Goal: Use online tool/utility

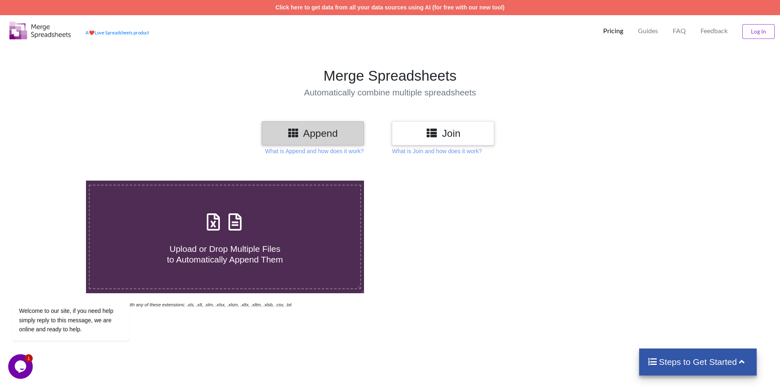
click at [217, 221] on icon at bounding box center [213, 217] width 20 height 17
click at [56, 181] on input "Upload or Drop Multiple Files to Automatically Append Them" at bounding box center [56, 181] width 0 height 0
type input "C:\fakepath\da7.xlsx"
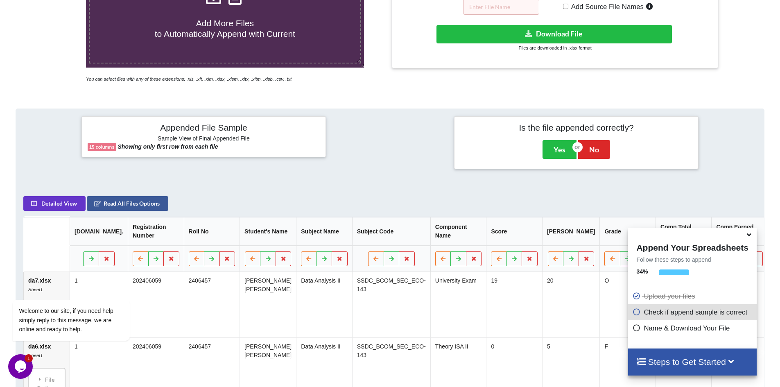
scroll to position [129, 0]
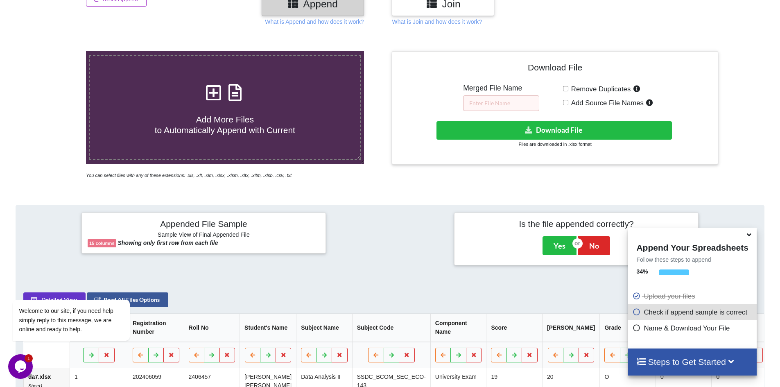
click at [565, 88] on input "Remove Duplicates" at bounding box center [565, 88] width 5 height 5
checkbox input "true"
click at [525, 103] on input "text" at bounding box center [501, 103] width 76 height 16
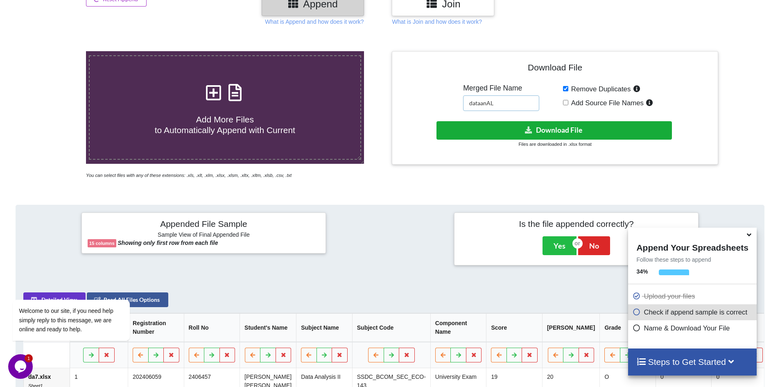
type input "dataanAL"
click at [532, 125] on button "Download File" at bounding box center [555, 130] width 236 height 18
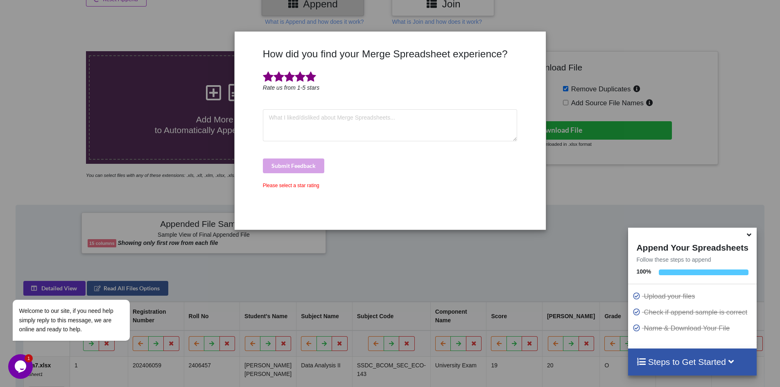
click at [311, 80] on span at bounding box center [311, 76] width 11 height 11
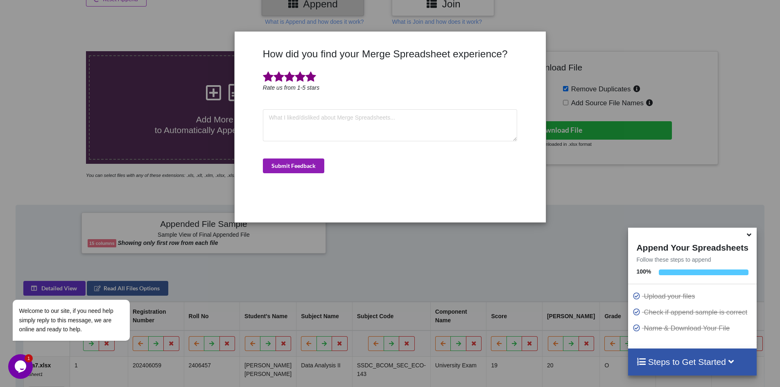
click at [287, 165] on button "Submit Feedback" at bounding box center [293, 166] width 61 height 15
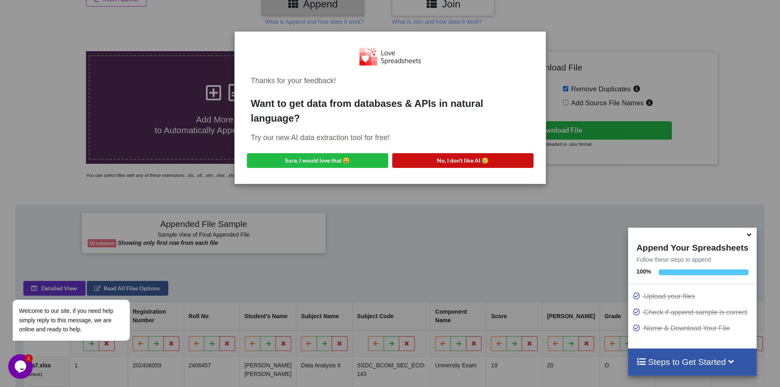
click at [437, 160] on button "No, I don't like AI 😥" at bounding box center [462, 160] width 141 height 15
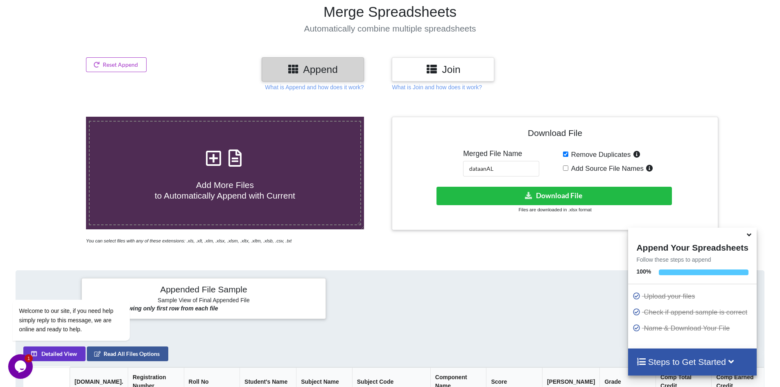
scroll to position [0, 0]
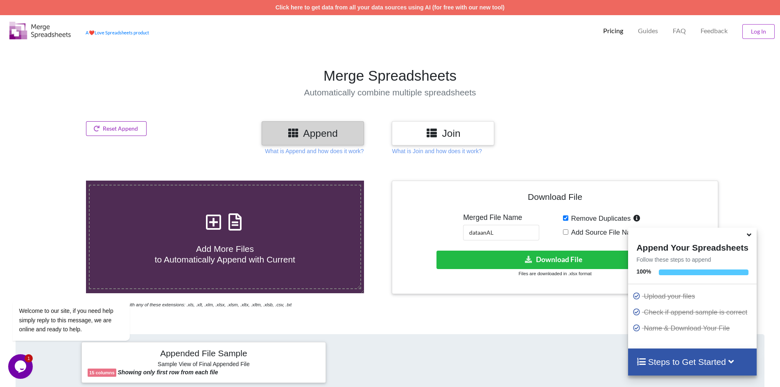
click at [101, 125] on button "Reset Append" at bounding box center [116, 128] width 61 height 15
click at [109, 87] on button "Reset Append" at bounding box center [94, 89] width 52 height 15
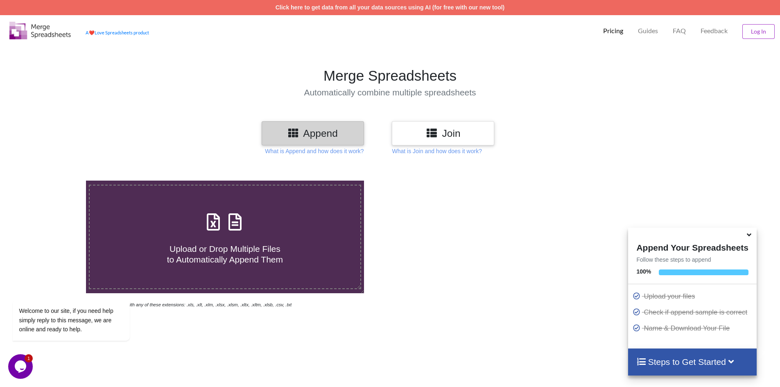
click at [211, 217] on icon at bounding box center [213, 217] width 20 height 17
click at [56, 181] on input "Upload or Drop Multiple Files to Automatically Append Them" at bounding box center [56, 181] width 0 height 0
type input "C:\fakepath\FE7.xlsx"
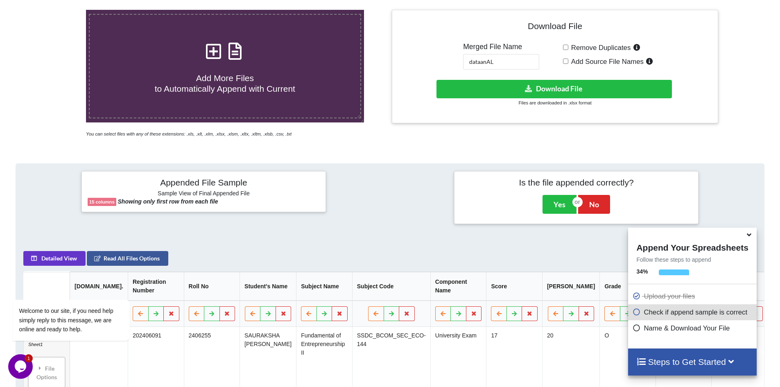
scroll to position [7, 0]
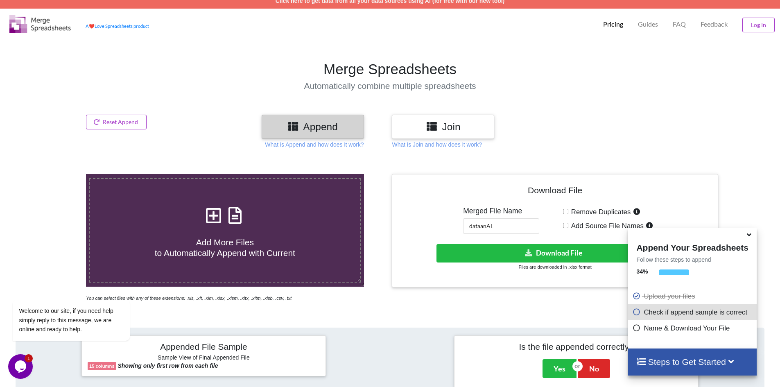
click at [569, 211] on label "Remove Duplicates" at bounding box center [606, 211] width 74 height 11
click at [568, 211] on input "Remove Duplicates" at bounding box center [565, 211] width 5 height 5
checkbox input "true"
drag, startPoint x: 479, startPoint y: 226, endPoint x: 300, endPoint y: 237, distance: 179.3
click at [313, 236] on div "Add More Files to Automatically Append with Current You can select files with a…" at bounding box center [390, 238] width 793 height 128
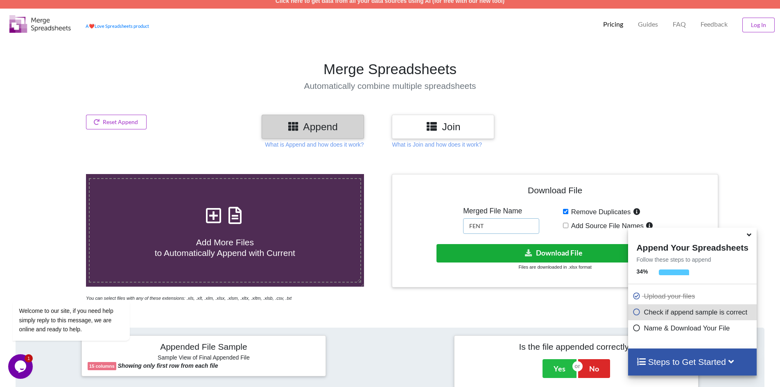
type input "FENT"
click at [558, 253] on button "Download File" at bounding box center [555, 253] width 236 height 18
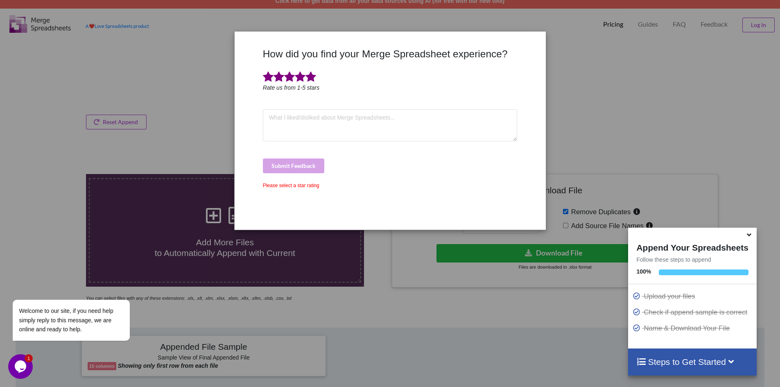
drag, startPoint x: 308, startPoint y: 78, endPoint x: 302, endPoint y: 114, distance: 36.9
click at [308, 78] on span at bounding box center [311, 76] width 11 height 11
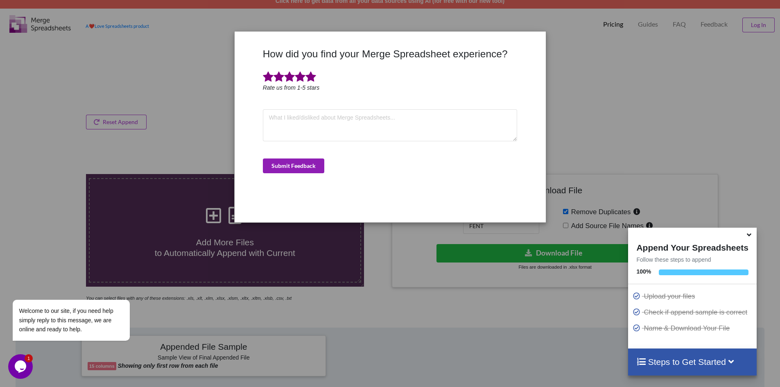
click at [305, 167] on button "Submit Feedback" at bounding box center [293, 166] width 61 height 15
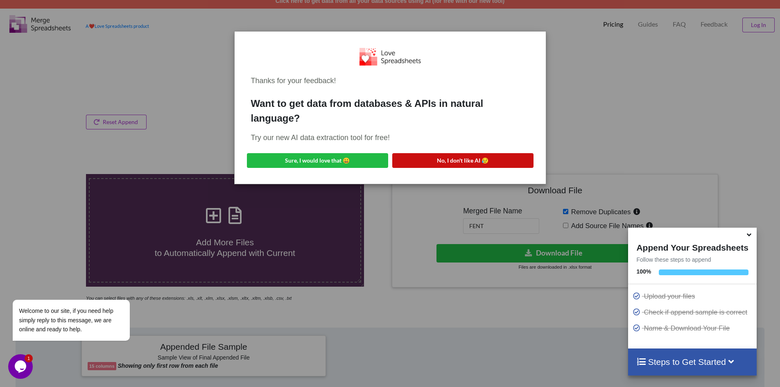
drag, startPoint x: 448, startPoint y: 157, endPoint x: 457, endPoint y: 165, distance: 12.2
click at [447, 157] on button "No, I don't like AI 😥" at bounding box center [462, 160] width 141 height 15
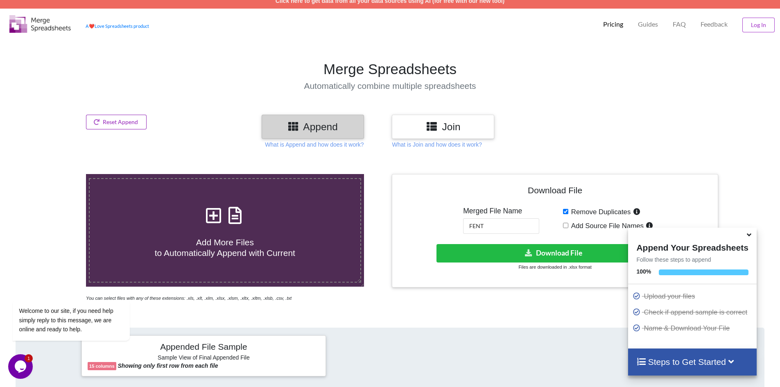
click at [126, 118] on button "Reset Append" at bounding box center [116, 122] width 61 height 15
click at [109, 79] on button "Reset Append" at bounding box center [94, 83] width 52 height 15
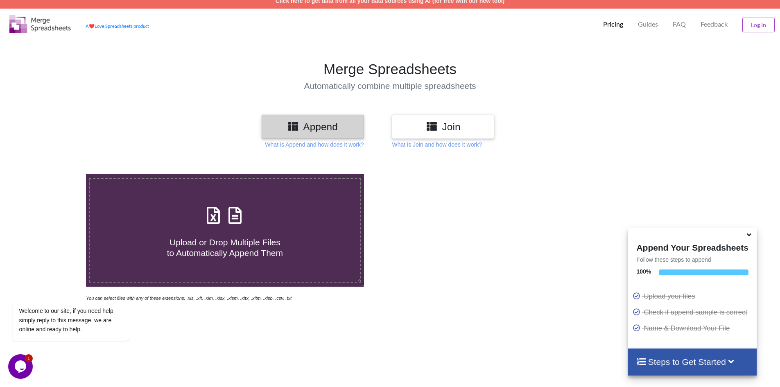
click at [210, 217] on icon at bounding box center [213, 211] width 20 height 17
click at [56, 174] on input "Upload or Drop Multiple Files to Automatically Append Them" at bounding box center [56, 174] width 0 height 0
type input "C:\fakepath\DB8.xlsx"
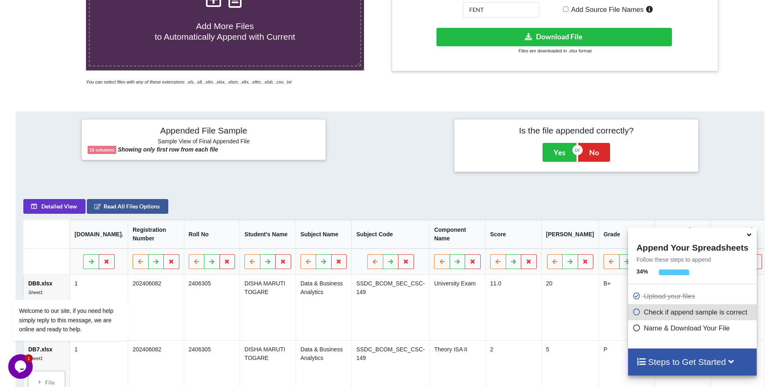
scroll to position [211, 0]
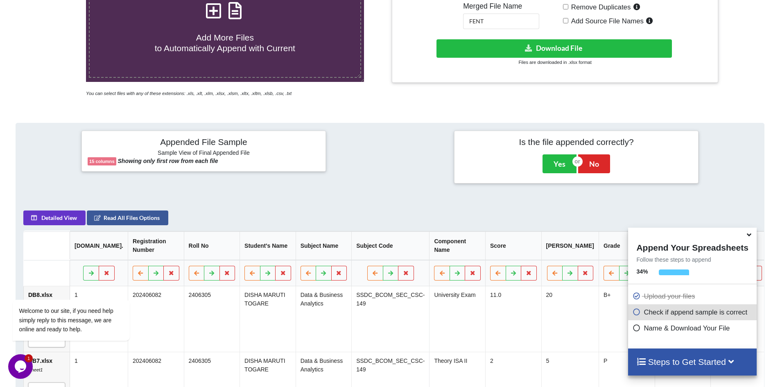
click at [569, 6] on label "Remove Duplicates" at bounding box center [606, 7] width 74 height 11
click at [568, 6] on input "Remove Duplicates" at bounding box center [565, 6] width 5 height 5
checkbox input "true"
click at [524, 45] on button "Download File" at bounding box center [555, 48] width 236 height 18
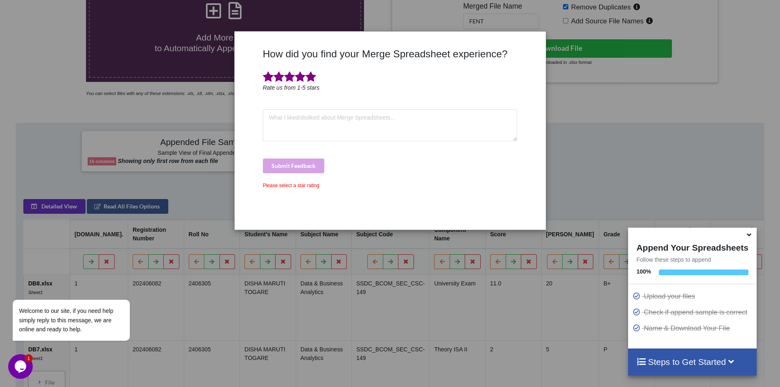
drag, startPoint x: 310, startPoint y: 79, endPoint x: 307, endPoint y: 91, distance: 13.1
click at [310, 79] on span at bounding box center [311, 76] width 11 height 11
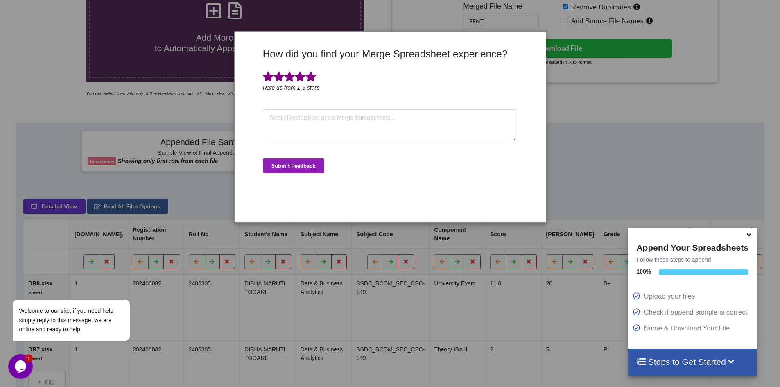
click at [293, 171] on button "Submit Feedback" at bounding box center [293, 166] width 61 height 15
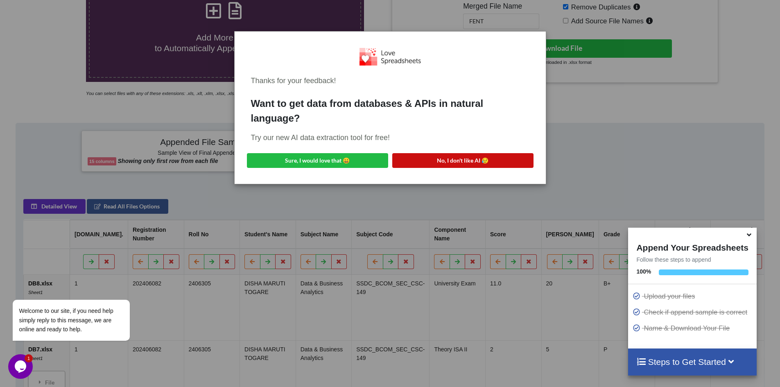
click at [435, 155] on button "No, I don't like AI 😥" at bounding box center [462, 160] width 141 height 15
